Goal: Transaction & Acquisition: Purchase product/service

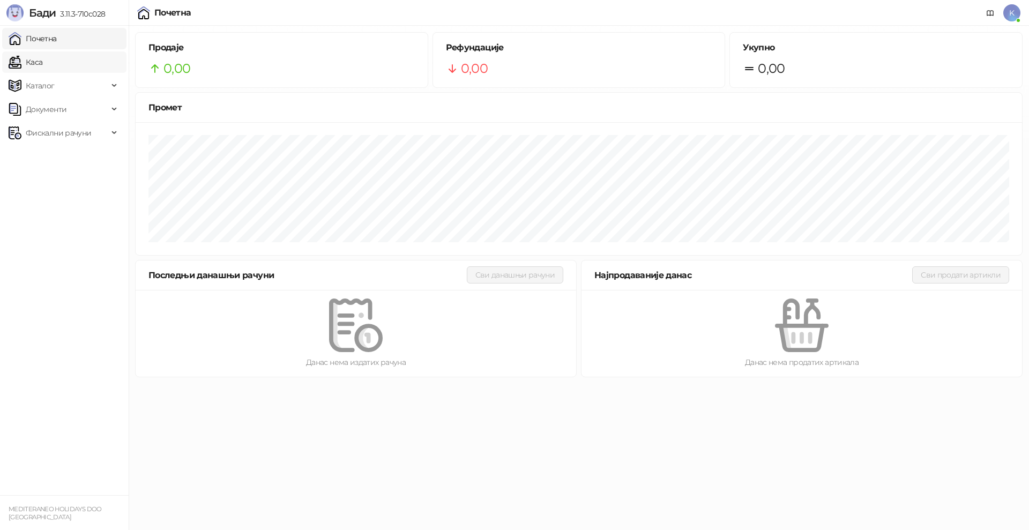
click at [37, 60] on link "Каса" at bounding box center [26, 61] width 34 height 21
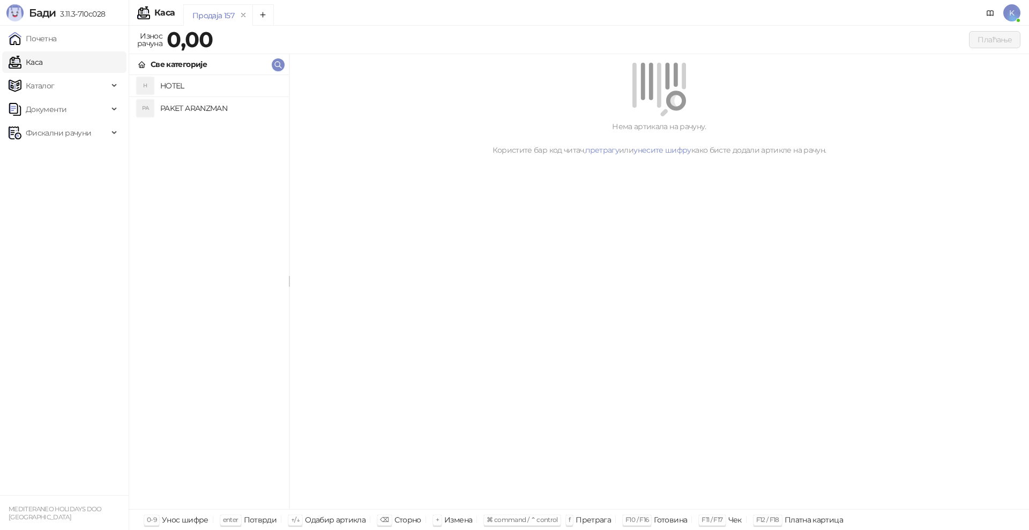
click at [170, 107] on h4 "PAKET ARANZMAN" at bounding box center [220, 108] width 120 height 17
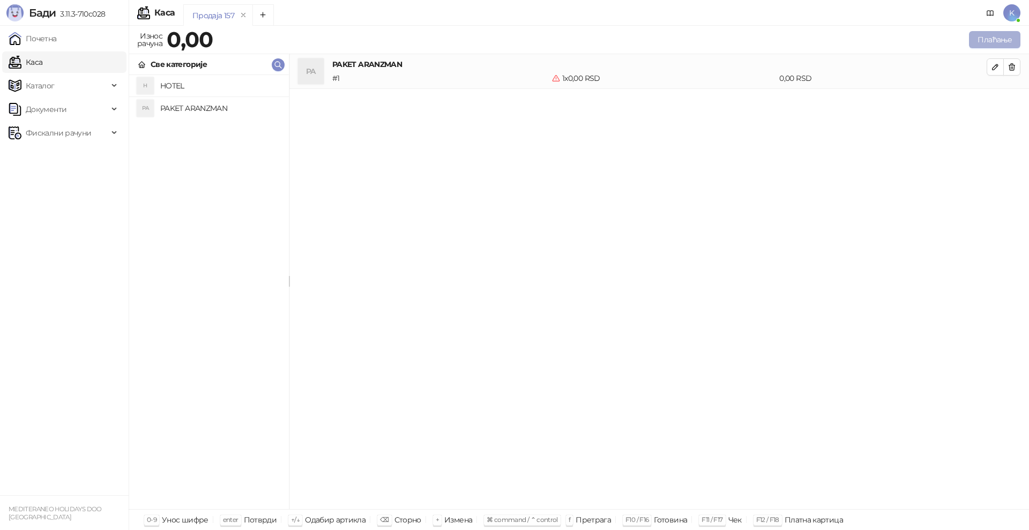
click at [981, 39] on button "Плаћање" at bounding box center [994, 39] width 51 height 17
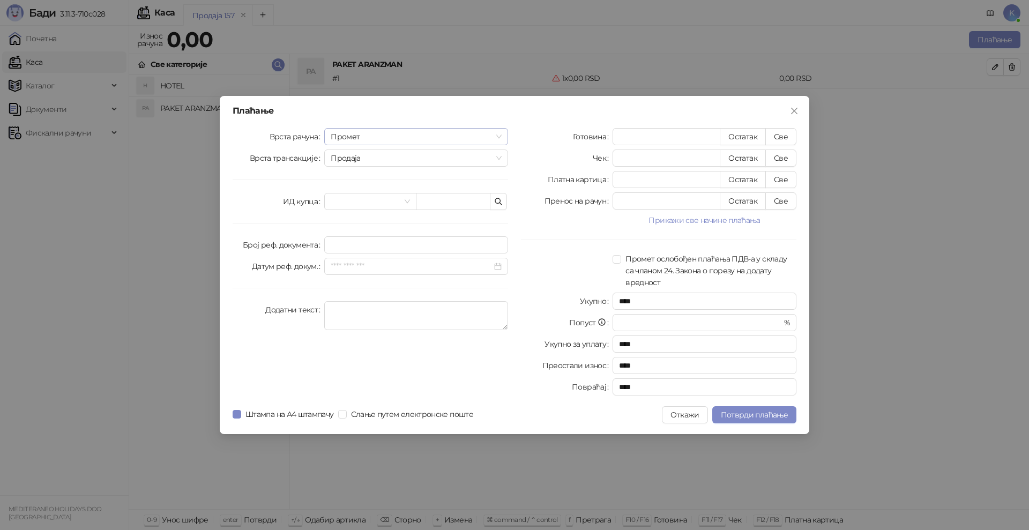
click at [399, 137] on span "Промет" at bounding box center [416, 137] width 171 height 16
click at [346, 206] on div "[PERSON_NAME]" at bounding box center [416, 210] width 167 height 12
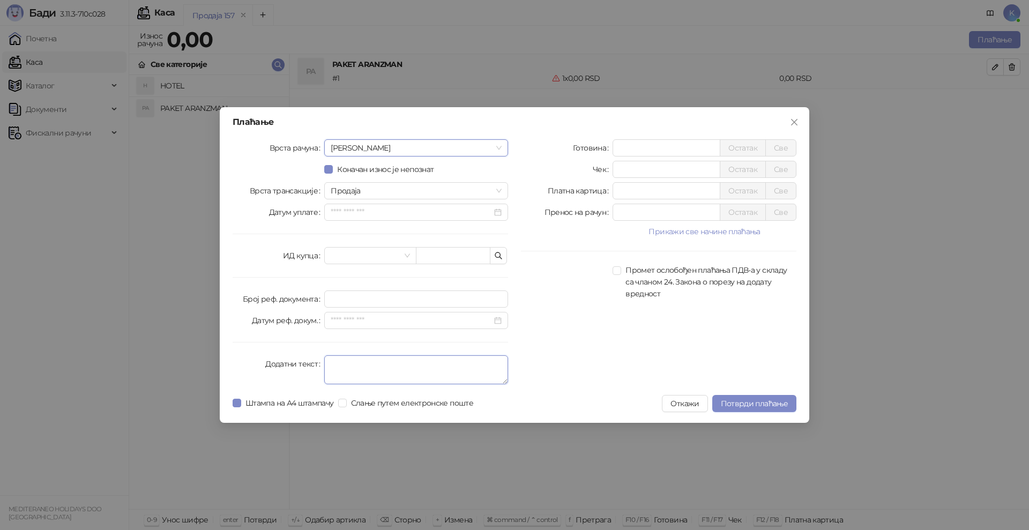
click at [340, 362] on textarea "Додатни текст" at bounding box center [416, 369] width 184 height 29
type textarea "*********"
click at [616, 152] on input "*" at bounding box center [666, 148] width 107 height 16
type input "******"
click at [725, 399] on span "Потврди плаћање" at bounding box center [754, 404] width 67 height 10
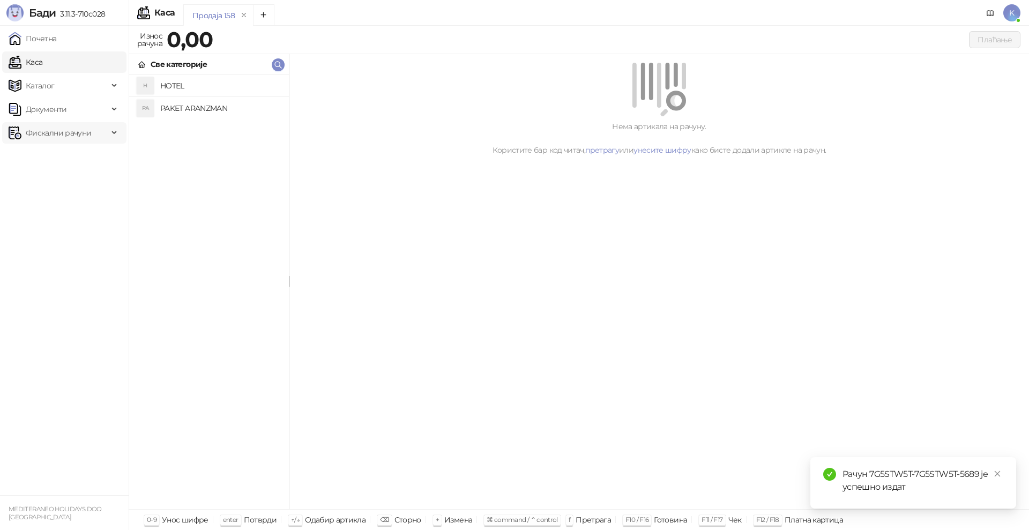
click at [76, 139] on span "Фискални рачуни" at bounding box center [58, 132] width 65 height 21
click at [69, 155] on link "Издати рачуни" at bounding box center [49, 156] width 72 height 21
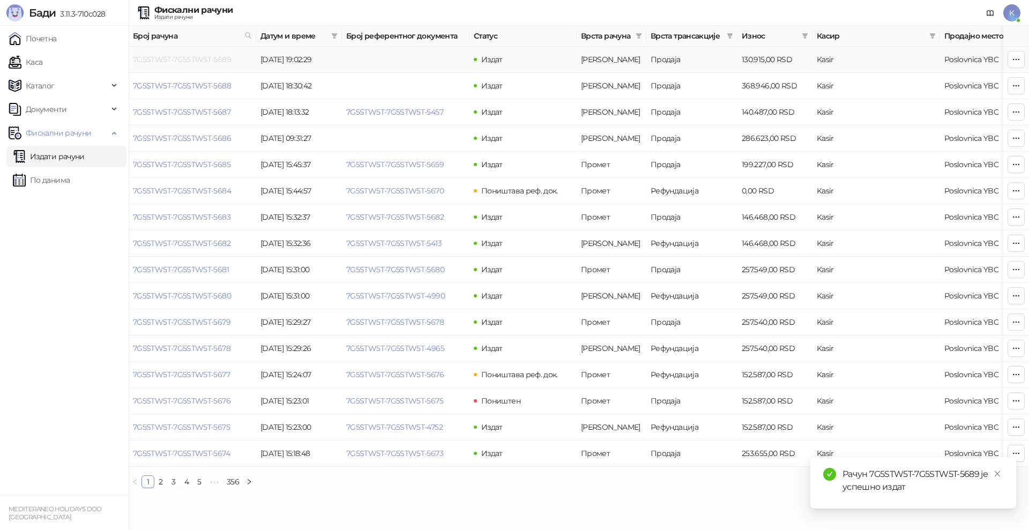
click at [197, 59] on link "7G5STW5T-7G5STW5T-5689" at bounding box center [182, 60] width 98 height 10
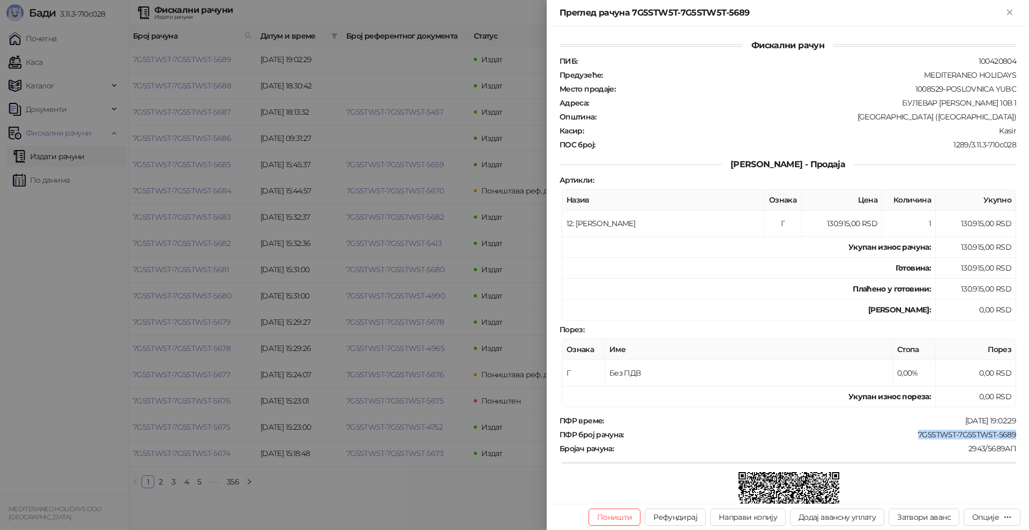
drag, startPoint x: 909, startPoint y: 435, endPoint x: 1009, endPoint y: 433, distance: 100.2
click at [1009, 433] on div "Фискални рачун ПИБ : 100420804 Предузеће : MEDITERANEO HOLIDAYS Место продаје :…" at bounding box center [788, 265] width 482 height 478
copy div "7G5STW5T-7G5STW5T-5689"
click at [986, 518] on div "Опције" at bounding box center [985, 517] width 27 height 10
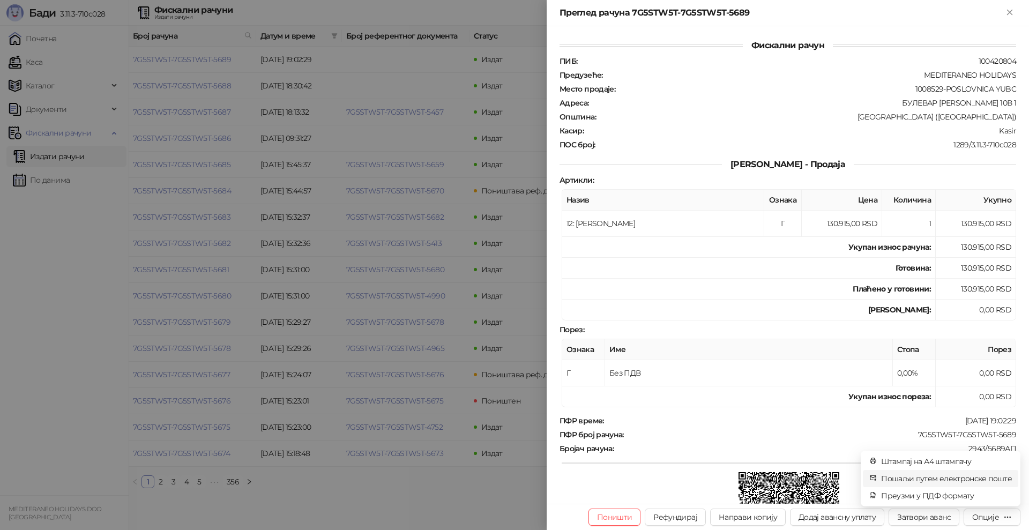
click at [968, 480] on span "Пошаљи путем електронске поште" at bounding box center [946, 479] width 131 height 12
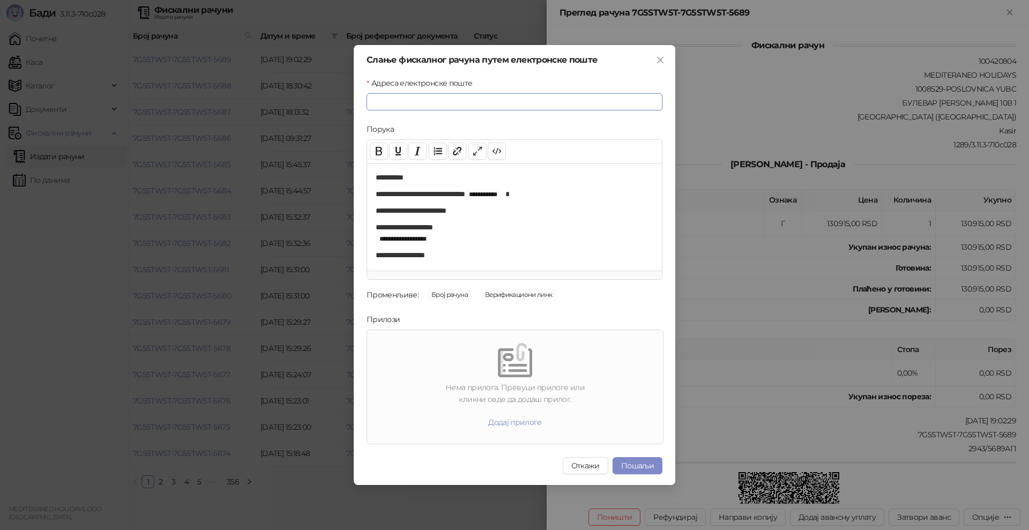
click at [375, 103] on input "Адреса електронске поште" at bounding box center [515, 101] width 296 height 17
paste input "**********"
type input "**********"
click at [638, 466] on button "Пошаљи" at bounding box center [638, 465] width 50 height 17
